Goal: Task Accomplishment & Management: Use online tool/utility

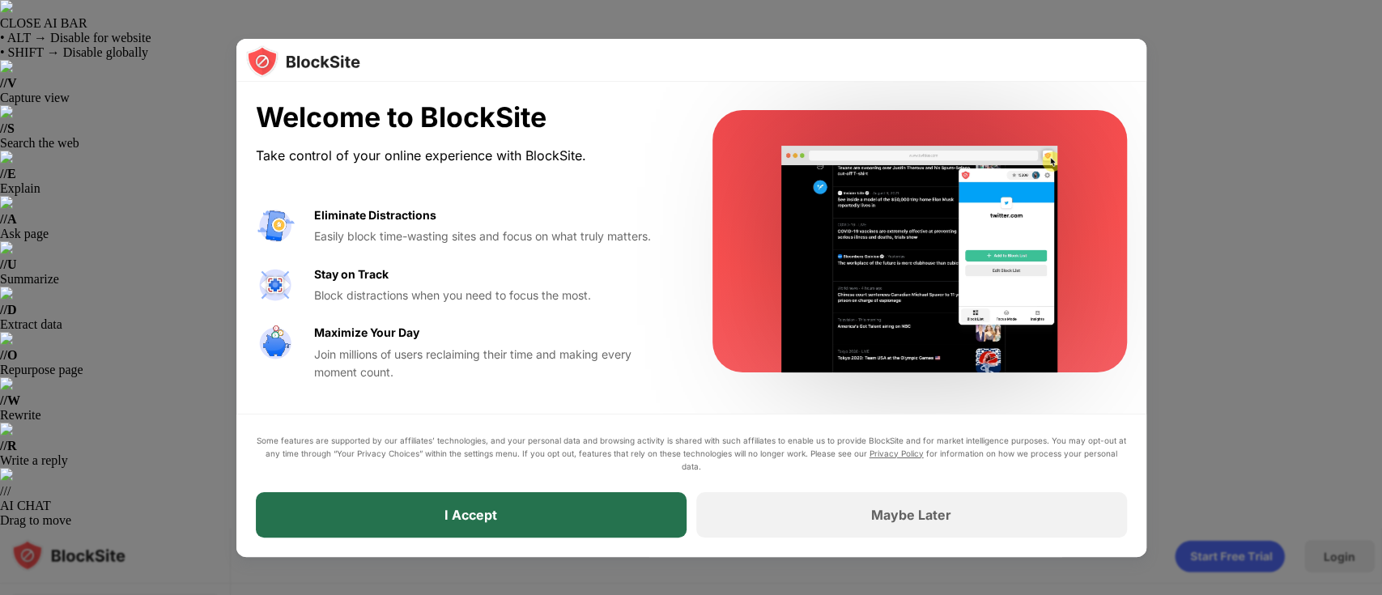
click at [560, 503] on div "I Accept" at bounding box center [471, 514] width 431 height 45
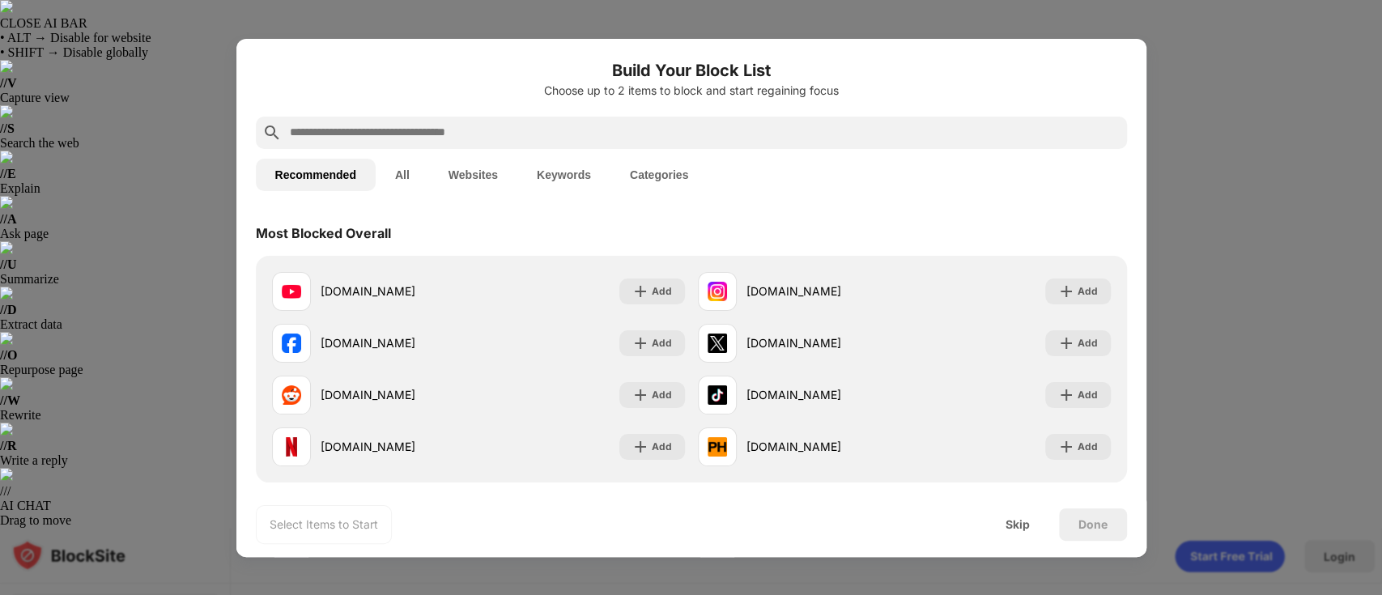
click at [521, 127] on input "text" at bounding box center [704, 132] width 832 height 19
paste input "**********"
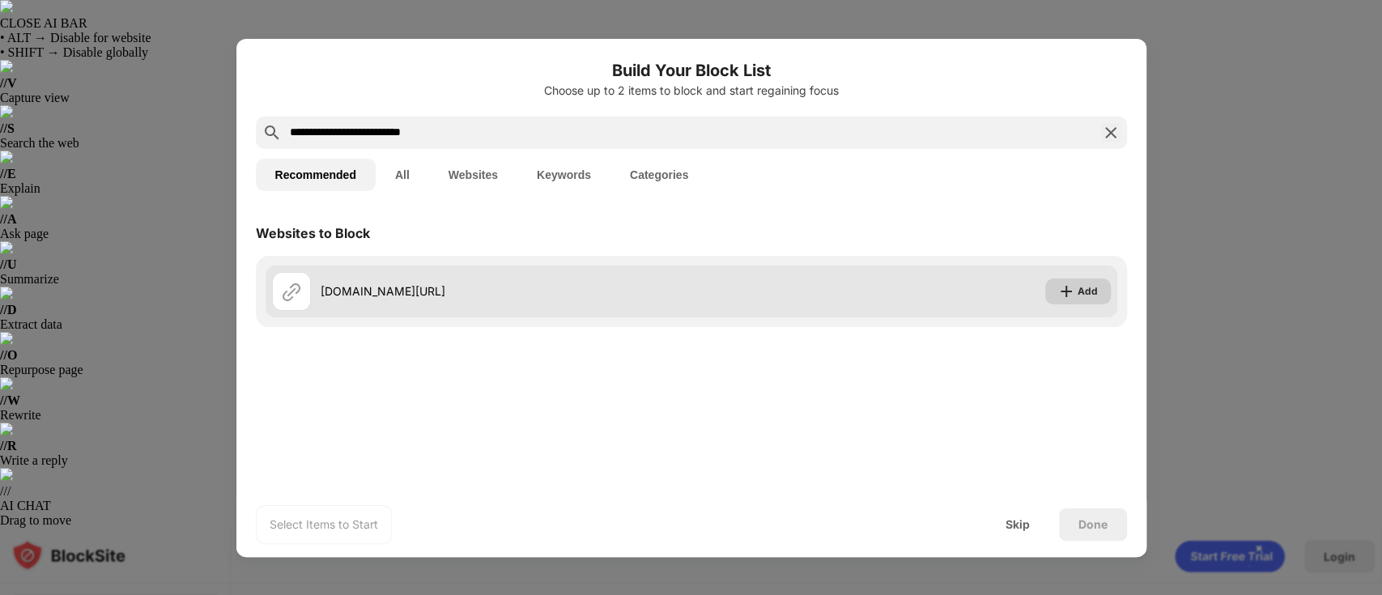
type input "**********"
click at [1088, 290] on div "Add" at bounding box center [1087, 291] width 20 height 16
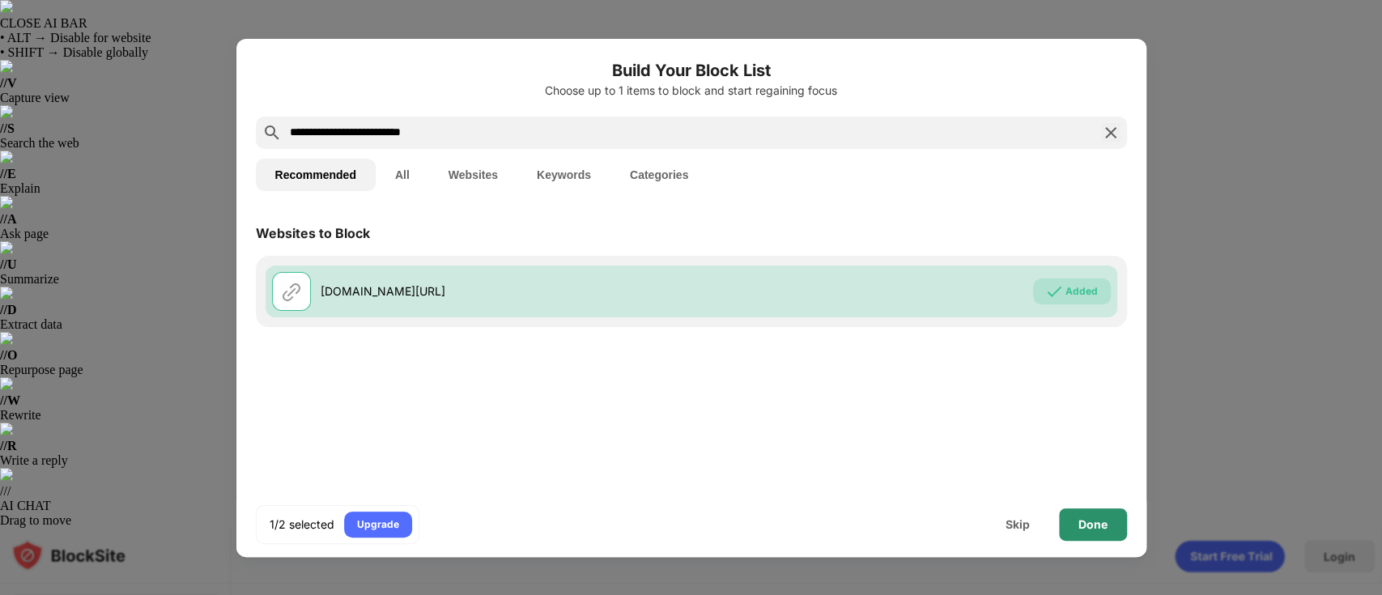
click at [1088, 520] on div "Done" at bounding box center [1092, 524] width 29 height 13
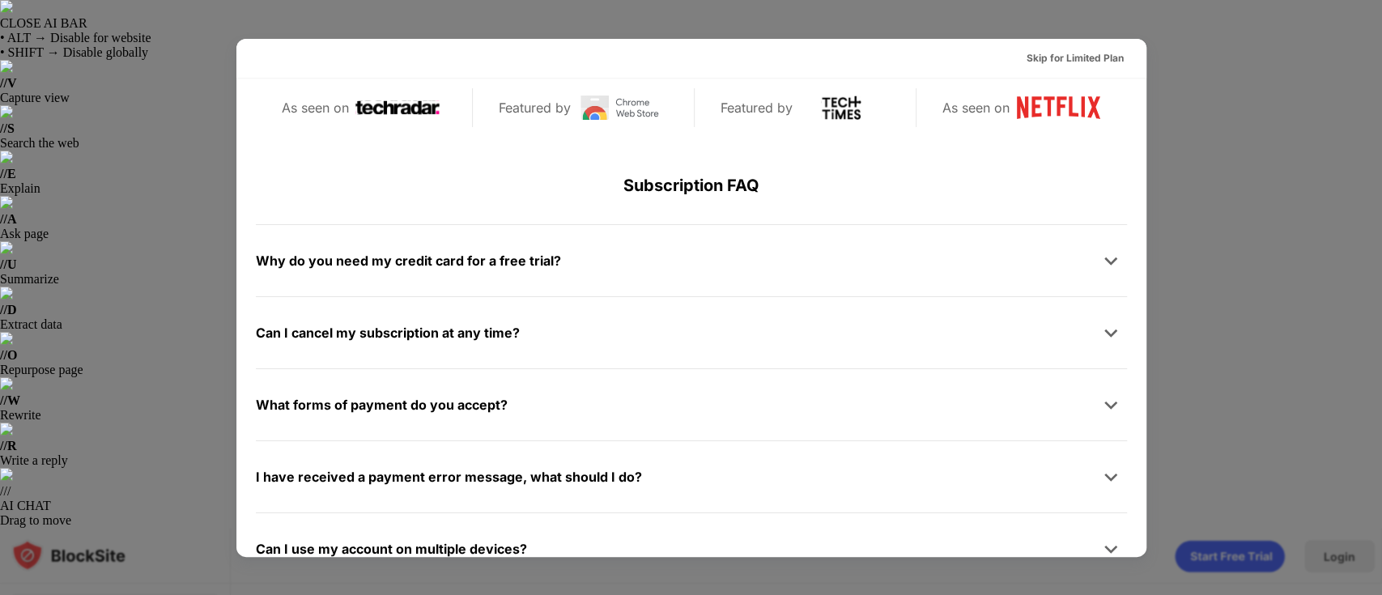
scroll to position [602, 0]
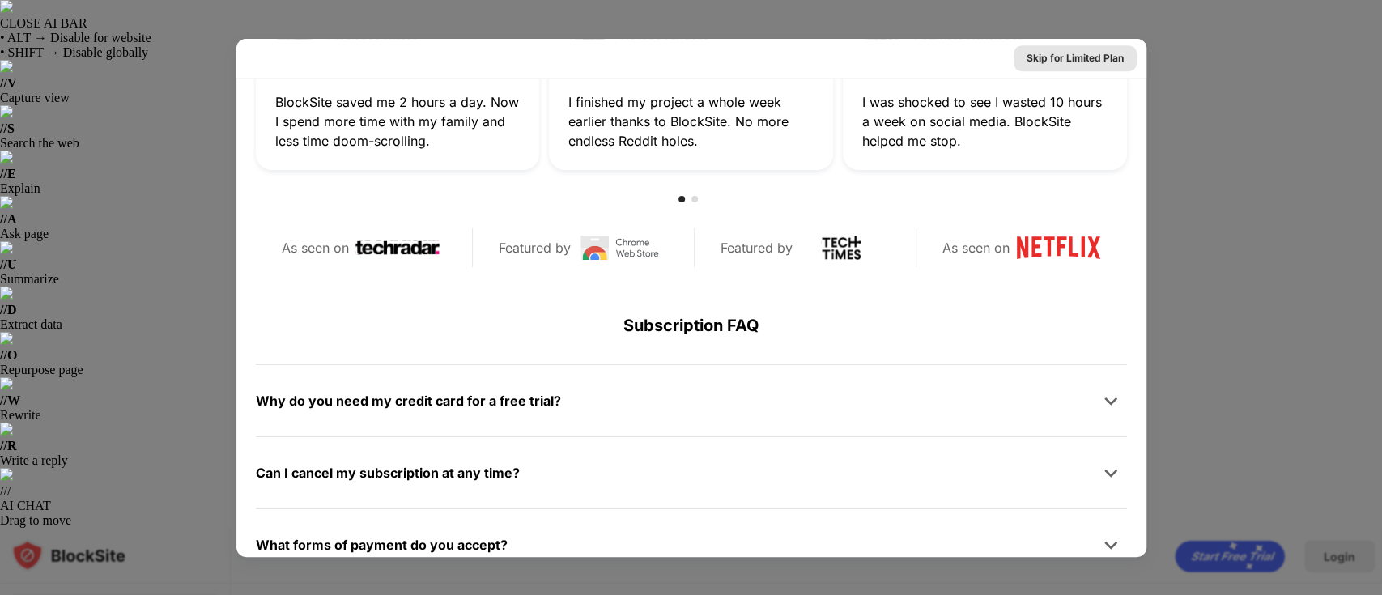
click at [1062, 56] on div "Skip for Limited Plan" at bounding box center [1074, 58] width 97 height 16
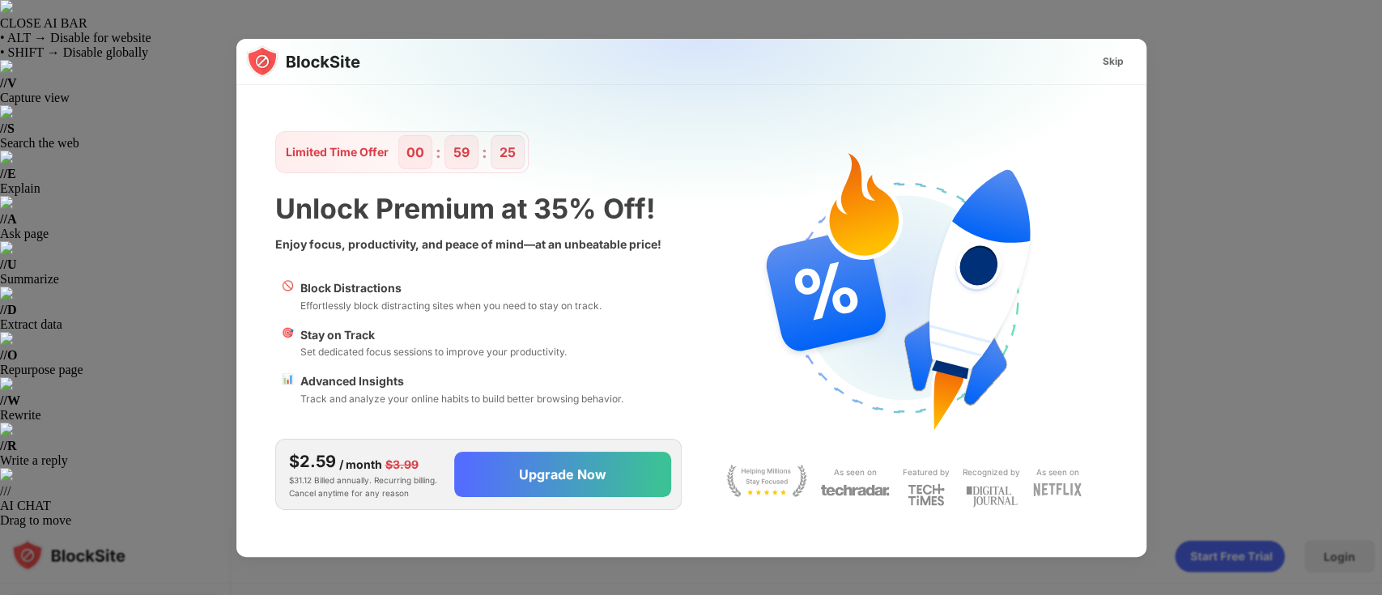
scroll to position [0, 0]
click at [1108, 55] on div "Skip" at bounding box center [1112, 61] width 21 height 16
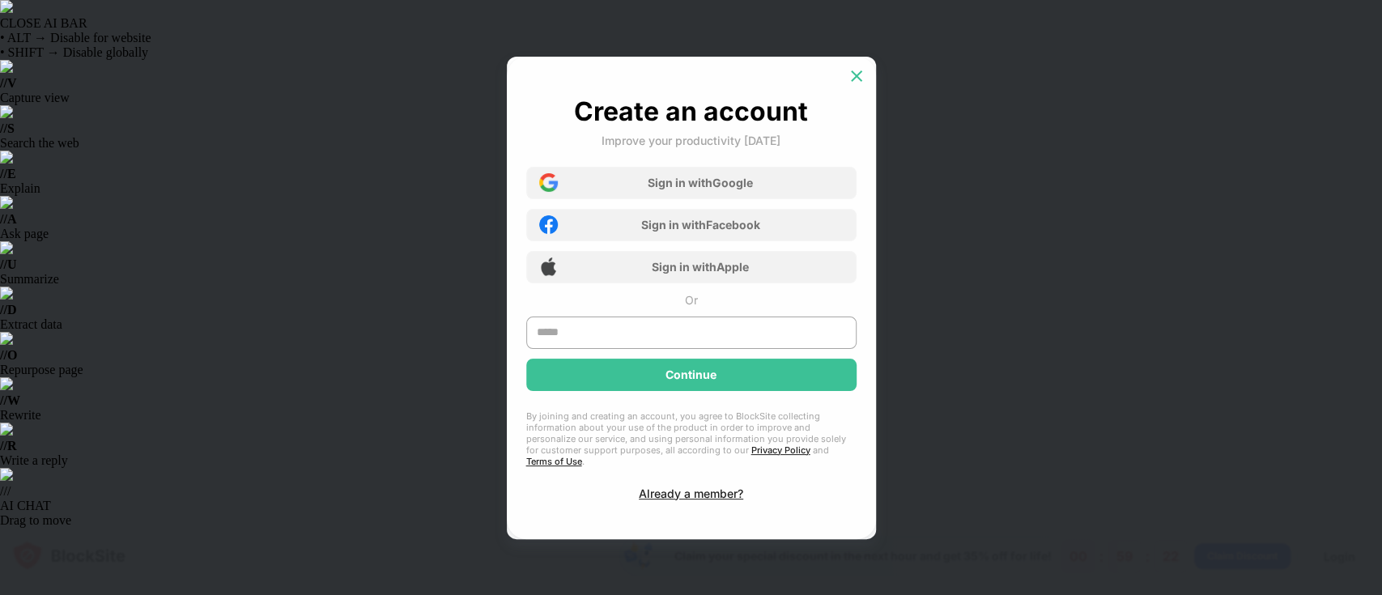
click at [851, 83] on img at bounding box center [856, 76] width 16 height 16
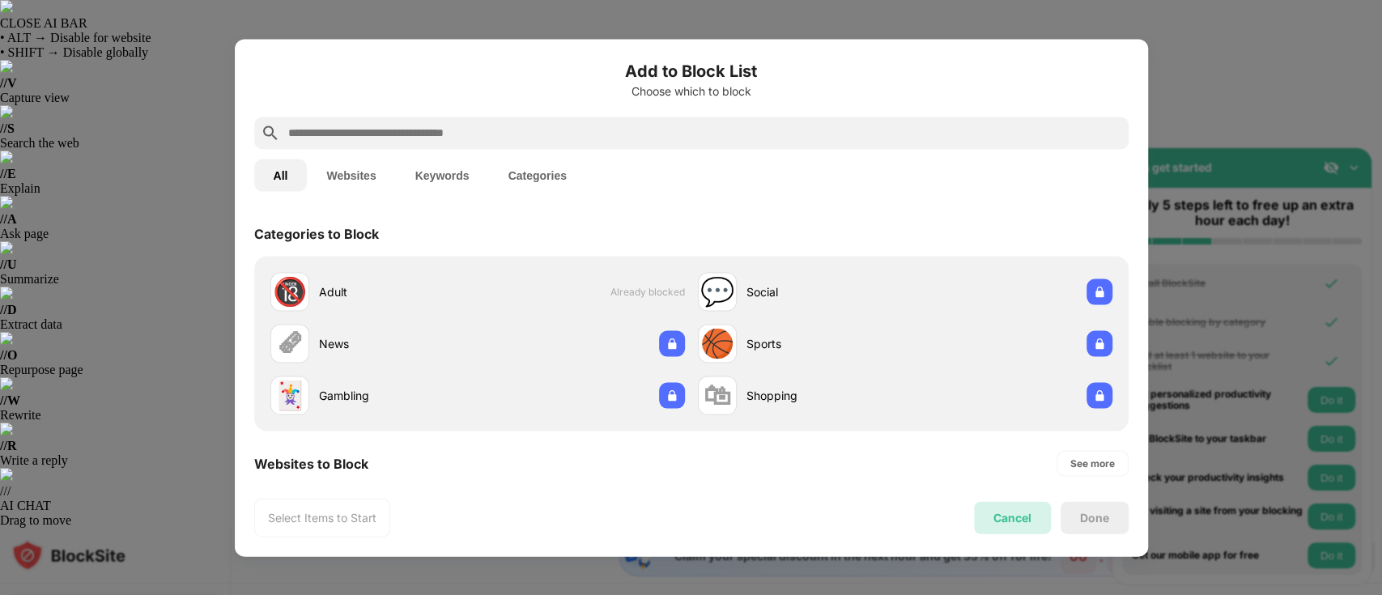
click at [1013, 516] on div "Cancel" at bounding box center [1012, 518] width 38 height 14
